Goal: Communication & Community: Answer question/provide support

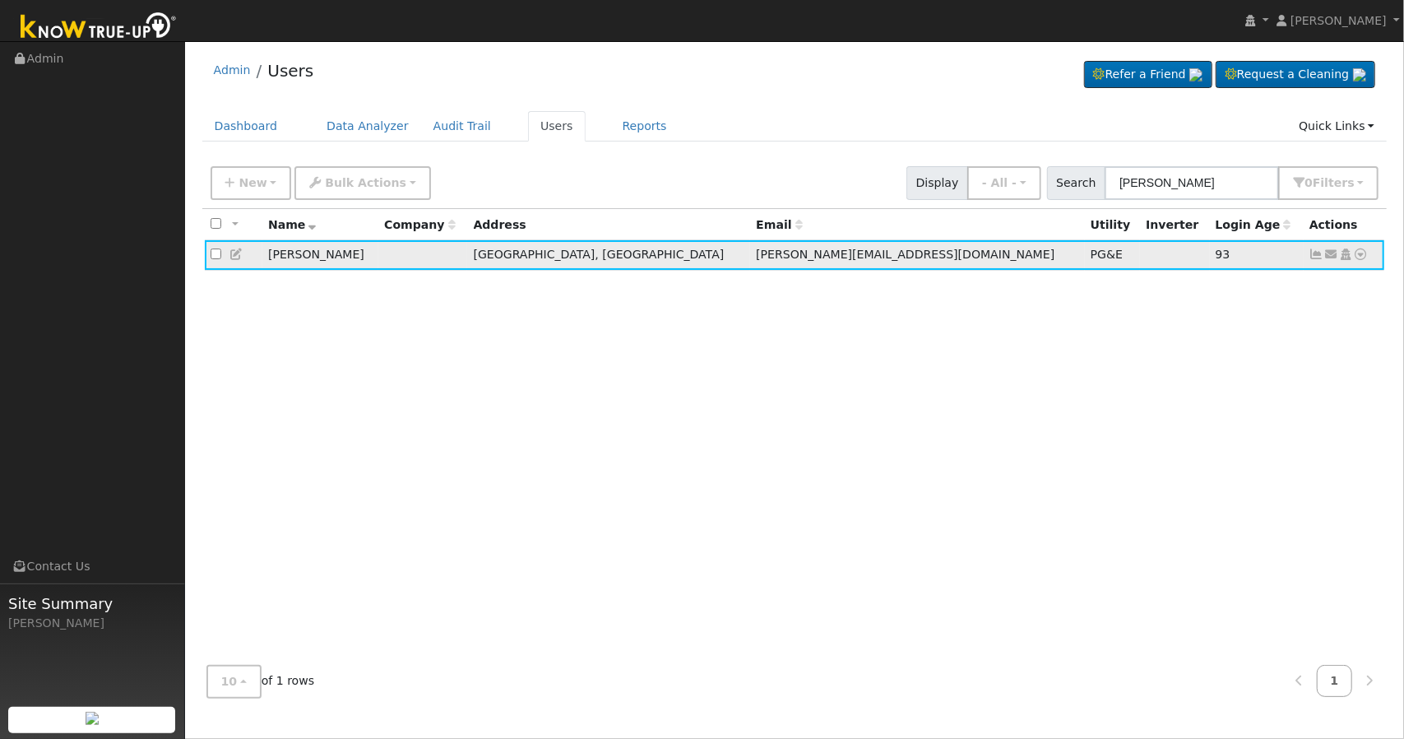
click at [1329, 252] on icon at bounding box center [1331, 254] width 15 height 12
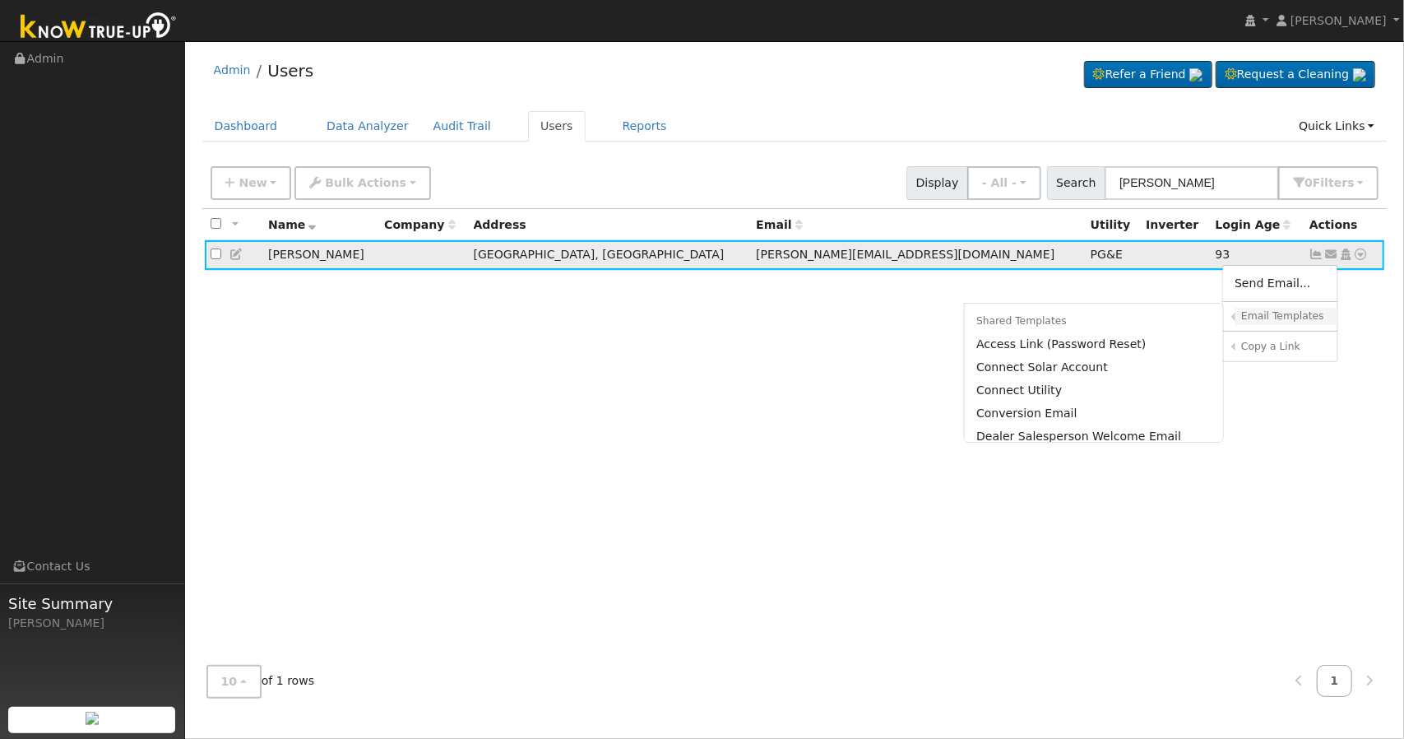
click at [1294, 313] on h6 "Email Templates" at bounding box center [1283, 316] width 85 height 12
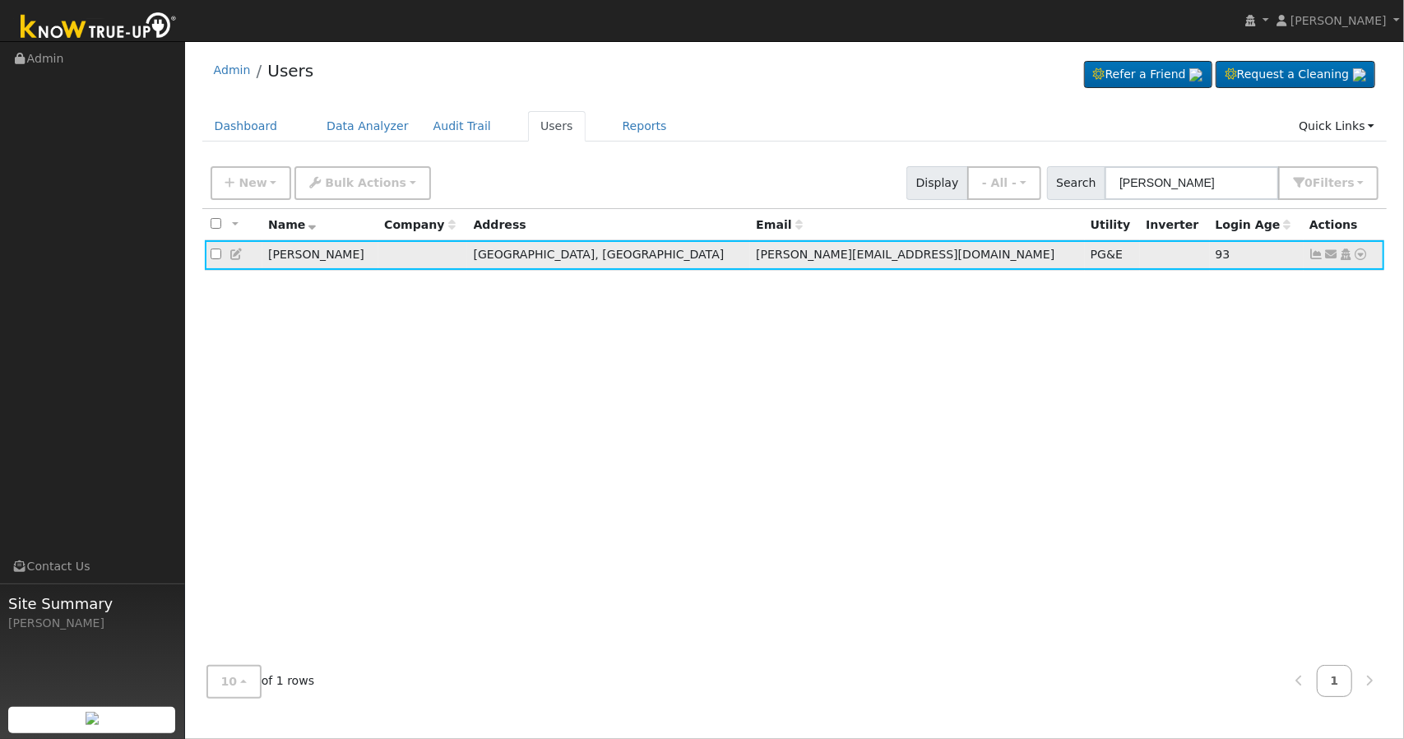
click at [1332, 253] on icon at bounding box center [1331, 254] width 15 height 12
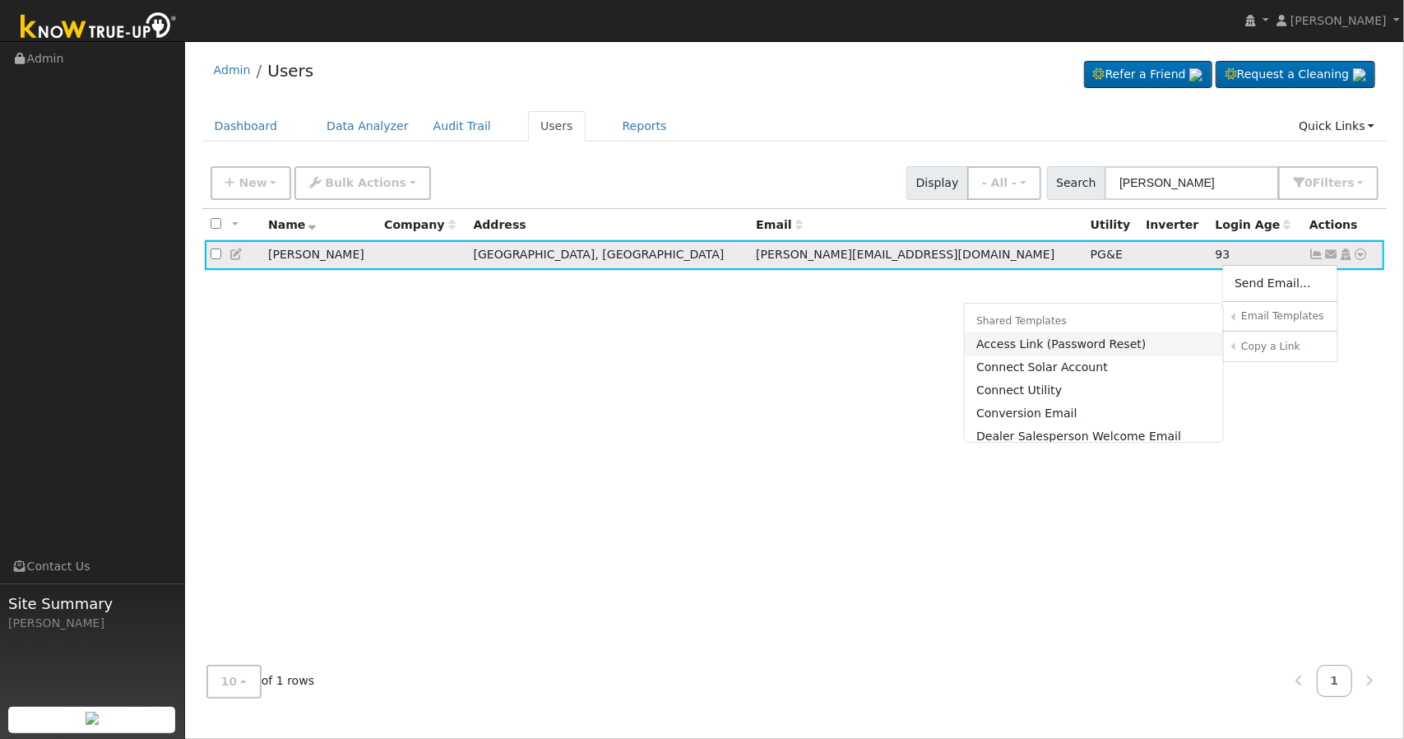
click at [1066, 335] on link "Access Link (Password Reset)" at bounding box center [1094, 343] width 259 height 23
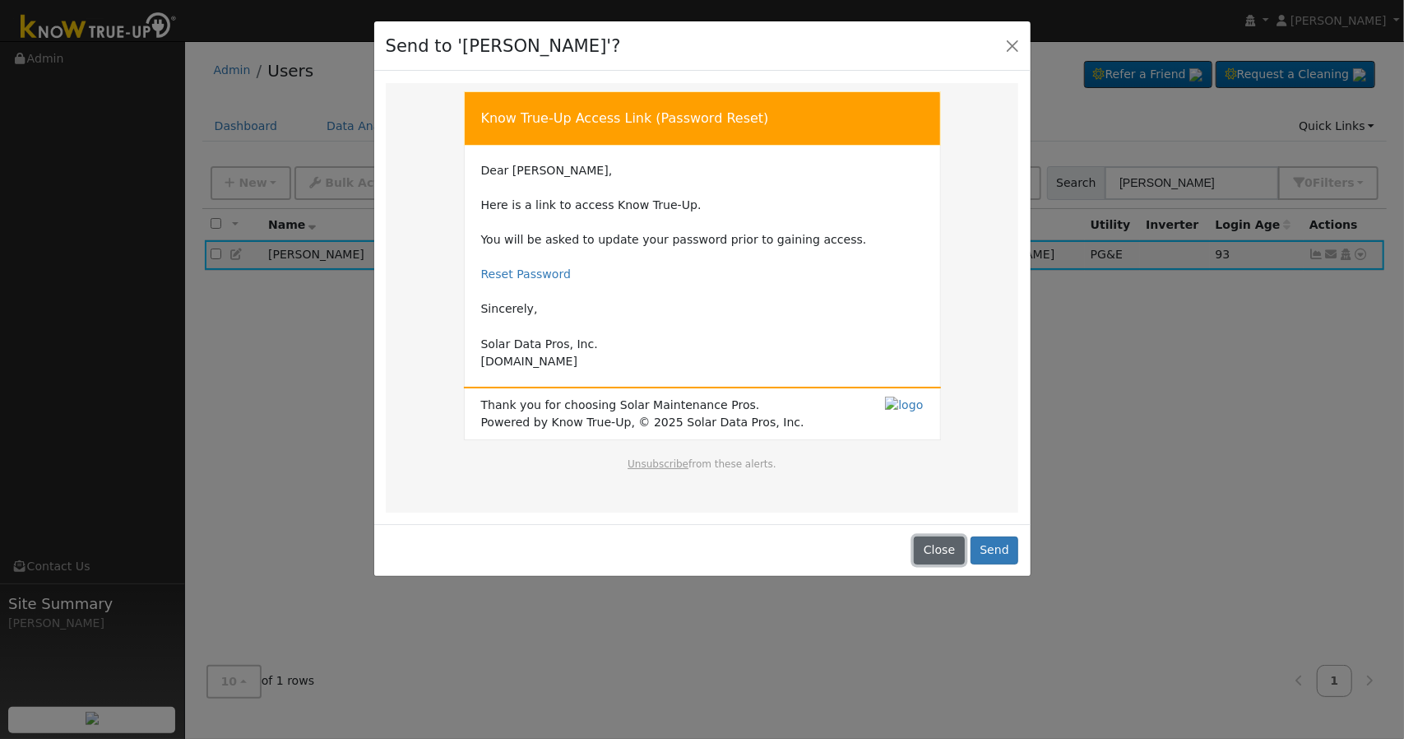
click at [947, 547] on button "Close" at bounding box center [939, 550] width 50 height 28
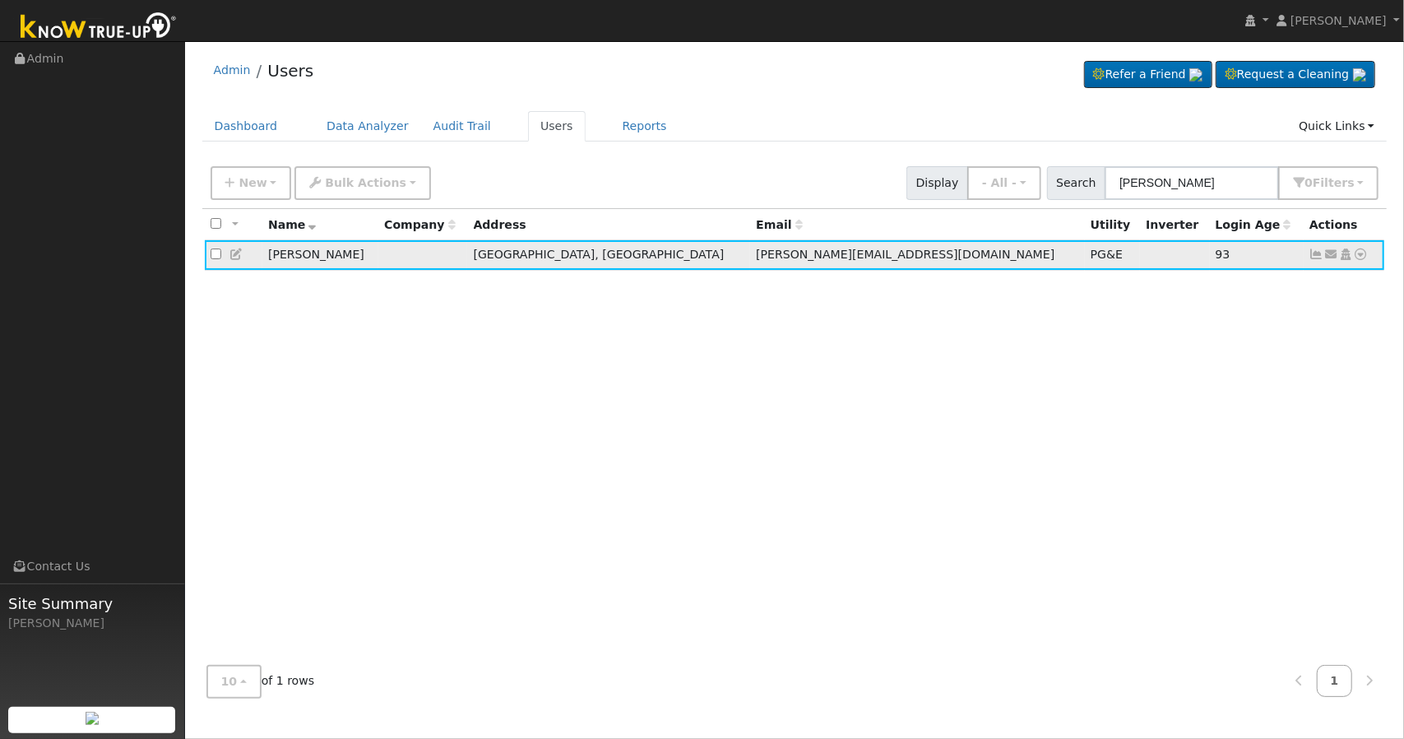
drag, startPoint x: 1329, startPoint y: 256, endPoint x: 1328, endPoint y: 247, distance: 9.1
click at [1328, 248] on link at bounding box center [1331, 254] width 15 height 17
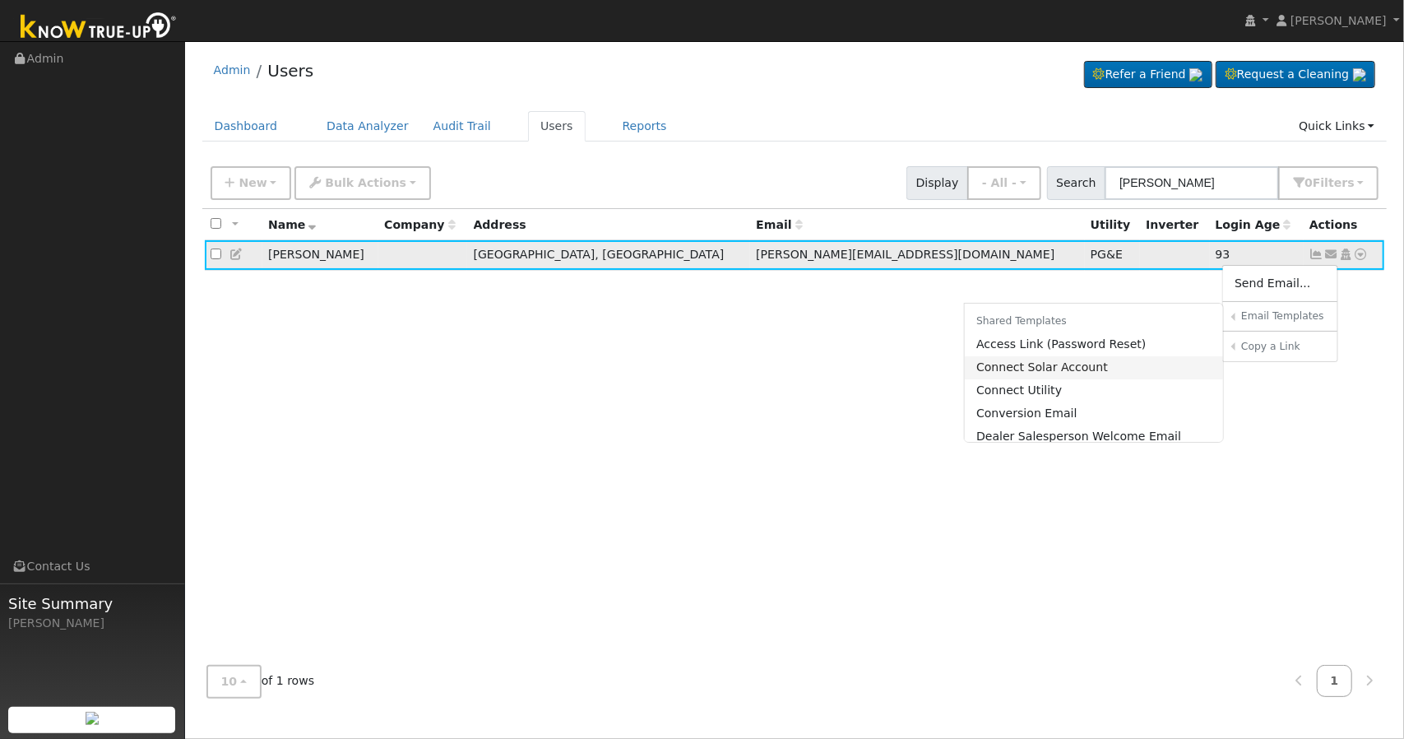
click at [1078, 367] on link "Connect Solar Account" at bounding box center [1094, 367] width 259 height 23
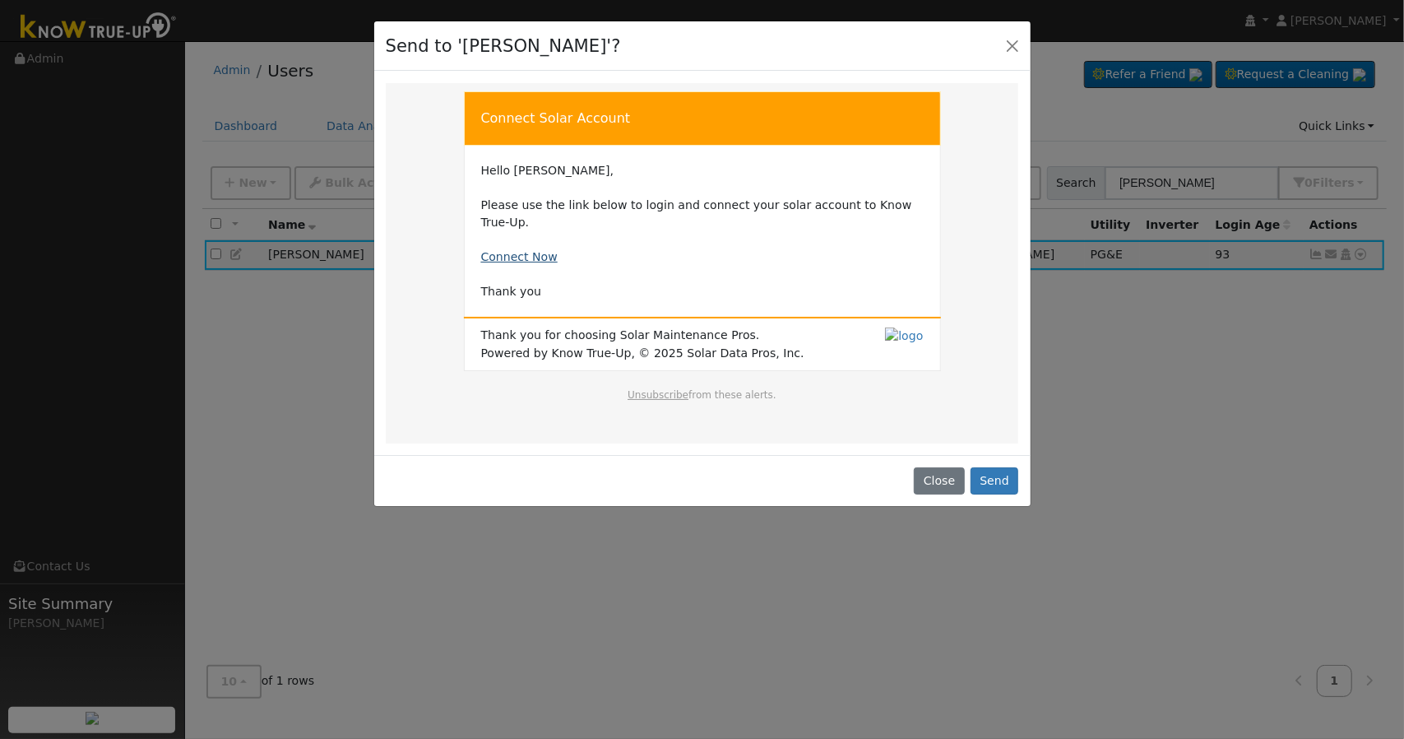
click at [508, 250] on link "Connect Now" at bounding box center [519, 256] width 77 height 13
click at [514, 250] on link "Connect Now" at bounding box center [519, 256] width 77 height 13
click at [1000, 49] on div "Send to '[PERSON_NAME]'?" at bounding box center [702, 46] width 656 height 50
click at [1014, 45] on button "Close" at bounding box center [1012, 45] width 23 height 23
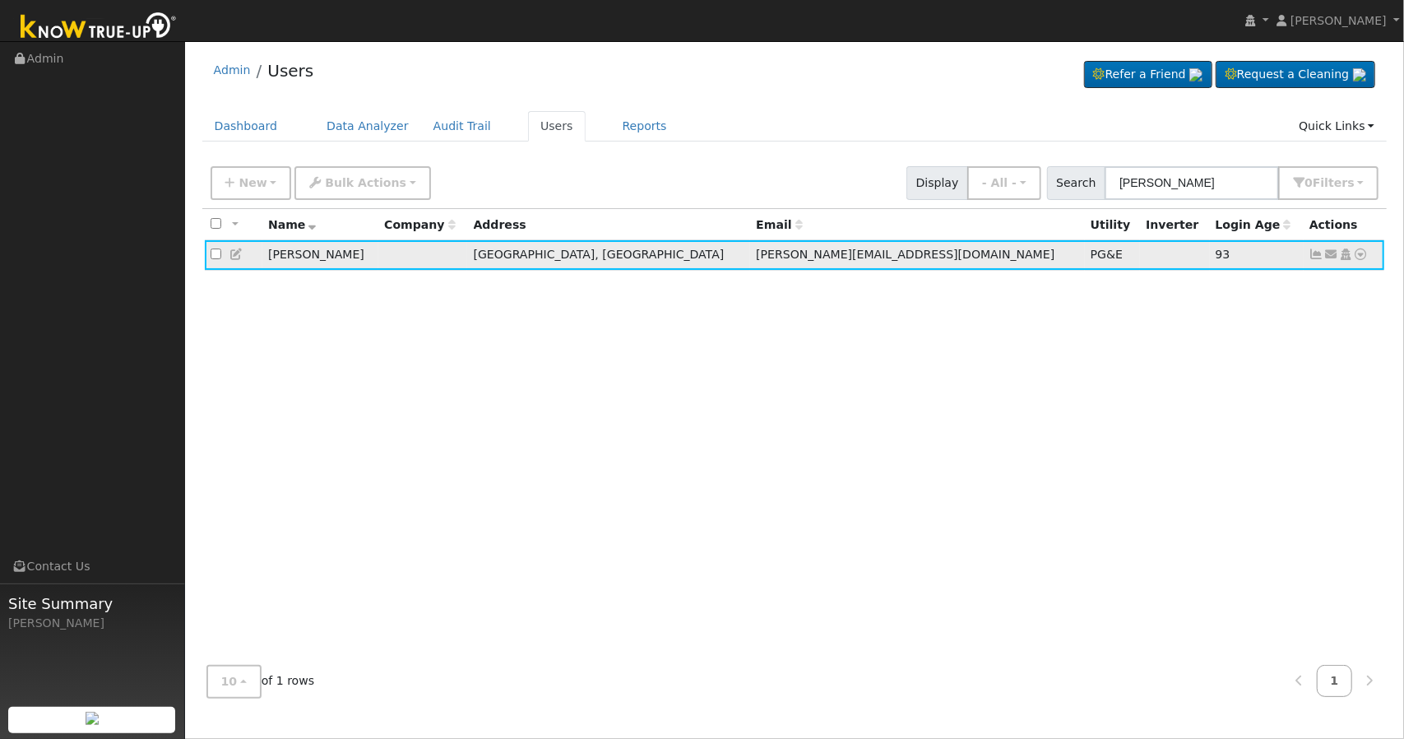
click at [1320, 260] on icon at bounding box center [1317, 254] width 15 height 12
